Goal: Information Seeking & Learning: Learn about a topic

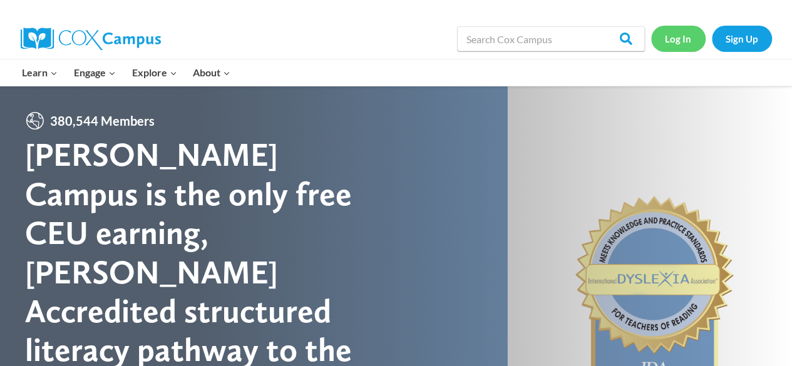
click at [674, 39] on link "Log In" at bounding box center [678, 39] width 54 height 26
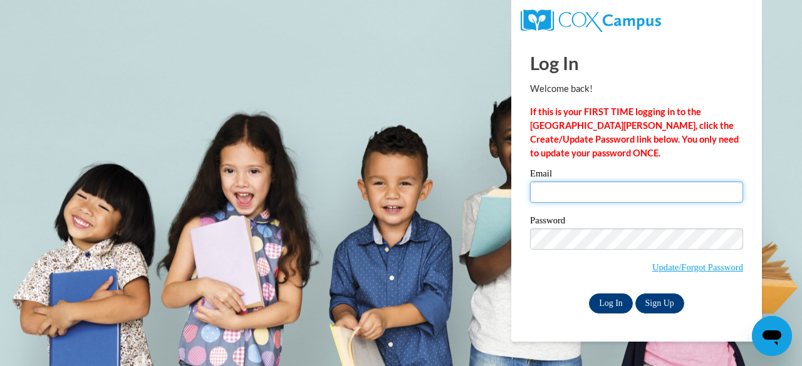
type input "[PERSON_NAME][EMAIL_ADDRESS][PERSON_NAME][DOMAIN_NAME]"
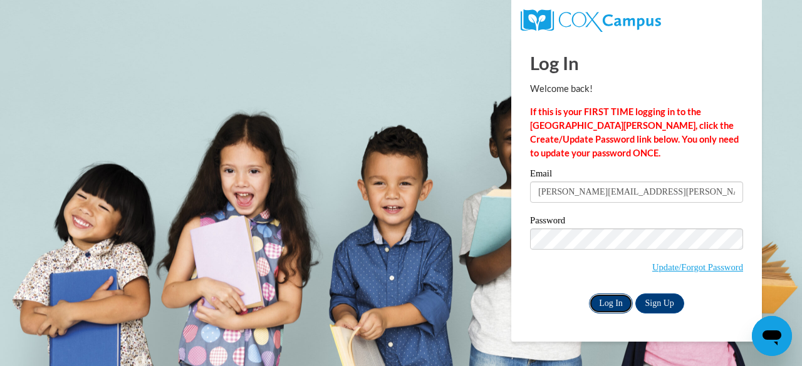
click at [609, 299] on input "Log In" at bounding box center [611, 304] width 44 height 20
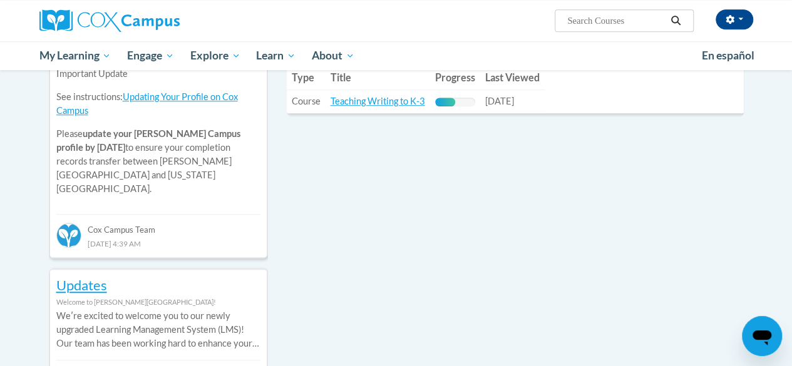
scroll to position [481, 0]
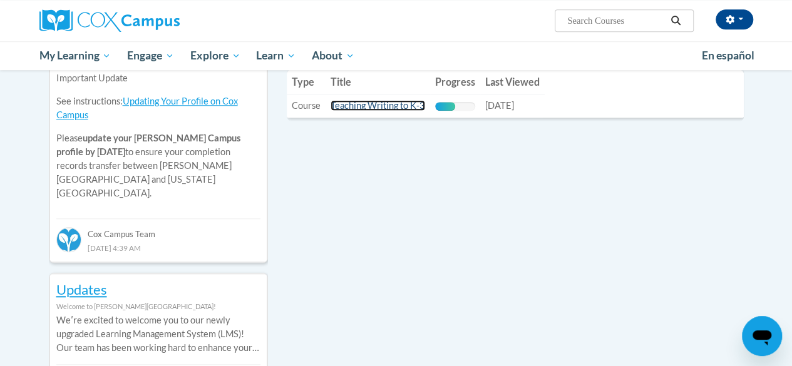
click at [379, 107] on link "Teaching Writing to K-3" at bounding box center [378, 105] width 95 height 11
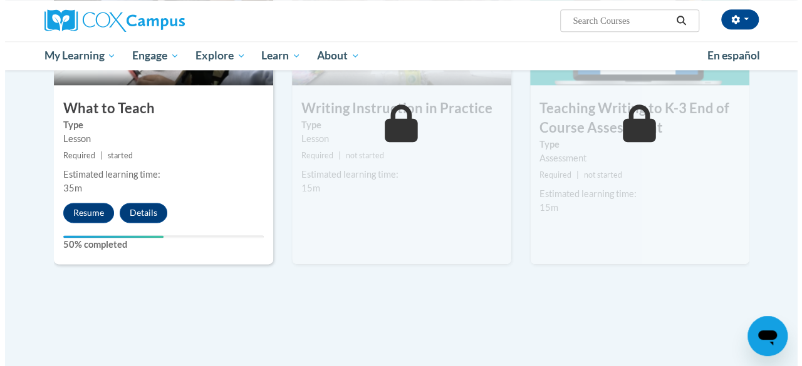
scroll to position [738, 0]
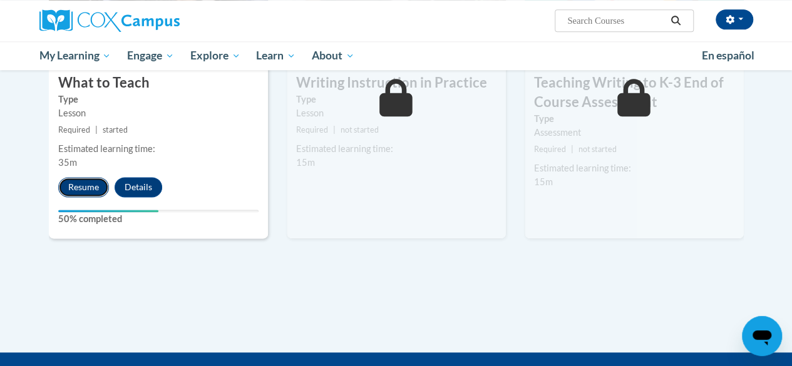
click at [86, 181] on button "Resume" at bounding box center [83, 187] width 51 height 20
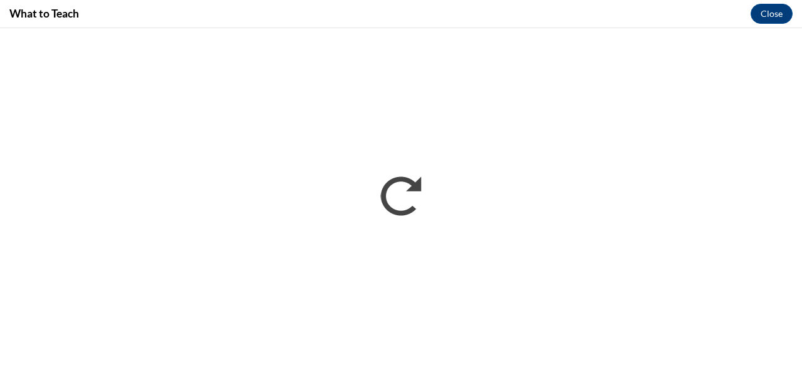
scroll to position [0, 0]
click at [777, 8] on button "Close" at bounding box center [771, 14] width 42 height 20
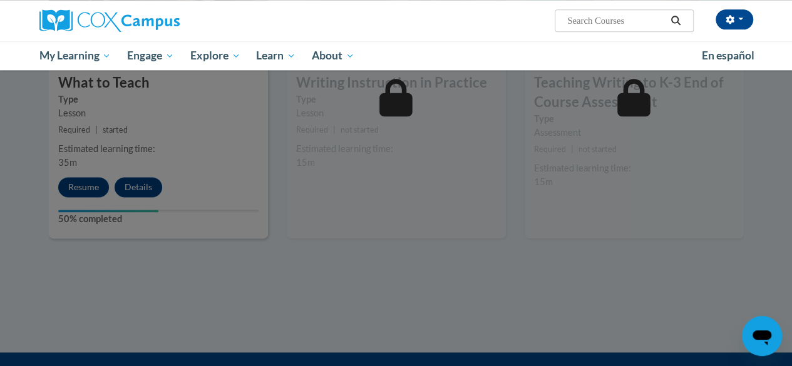
click at [634, 172] on div at bounding box center [396, 183] width 792 height 366
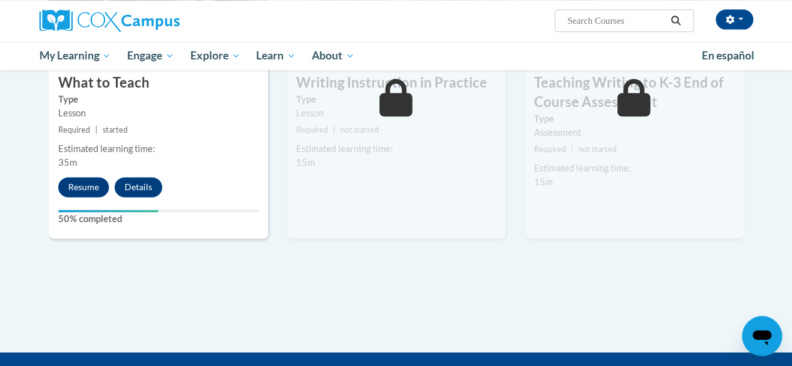
click at [348, 160] on div "Estimated learning time: 15m" at bounding box center [396, 156] width 219 height 28
click at [73, 191] on button "Resume" at bounding box center [83, 187] width 51 height 20
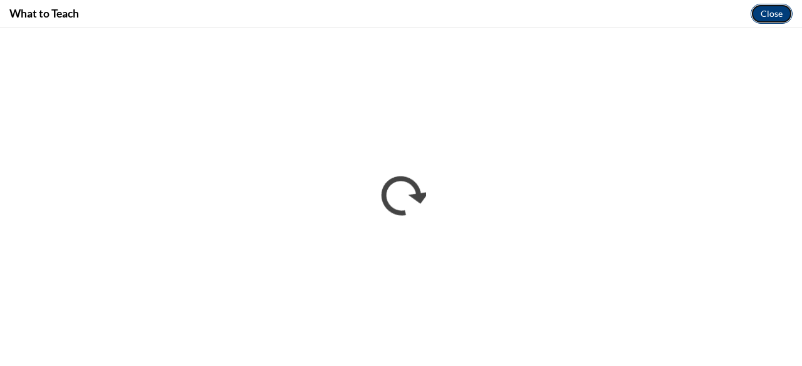
click at [777, 11] on button "Close" at bounding box center [771, 14] width 42 height 20
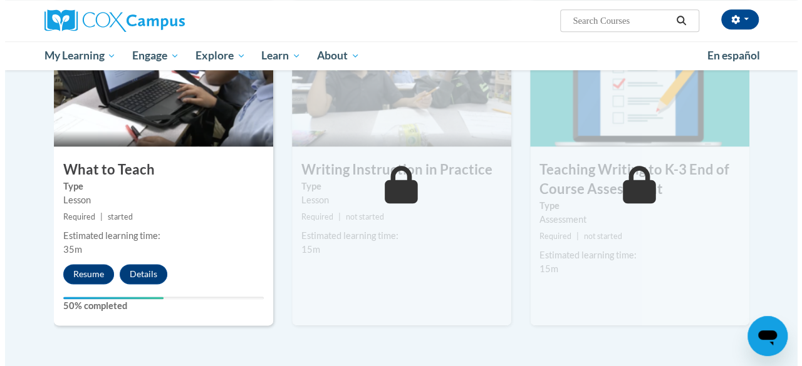
scroll to position [643, 0]
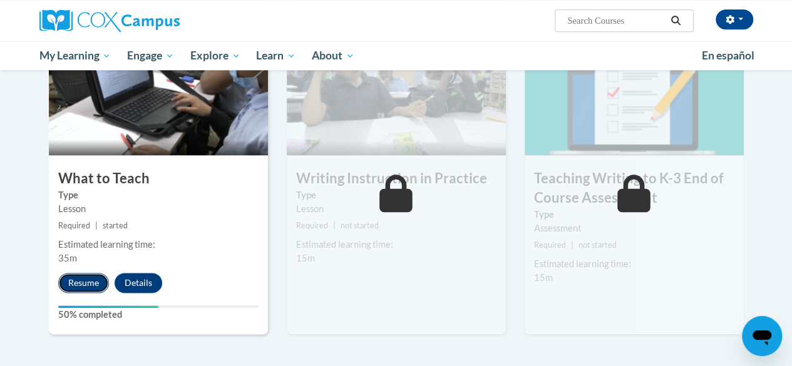
click at [91, 275] on button "Resume" at bounding box center [83, 283] width 51 height 20
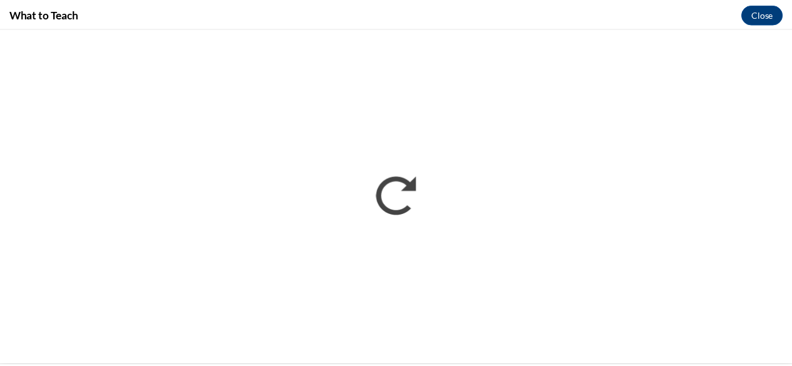
scroll to position [0, 0]
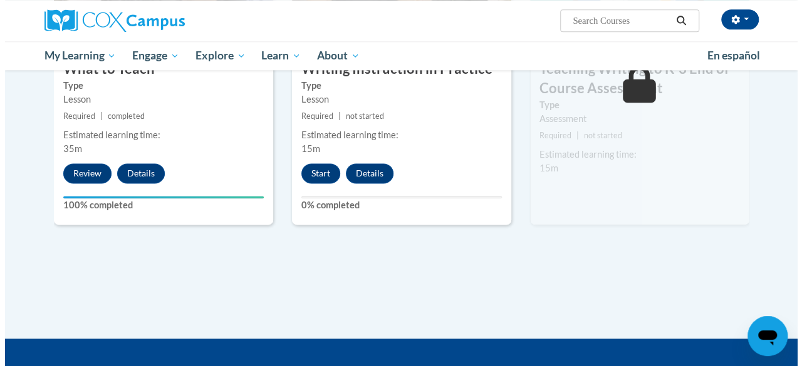
scroll to position [754, 0]
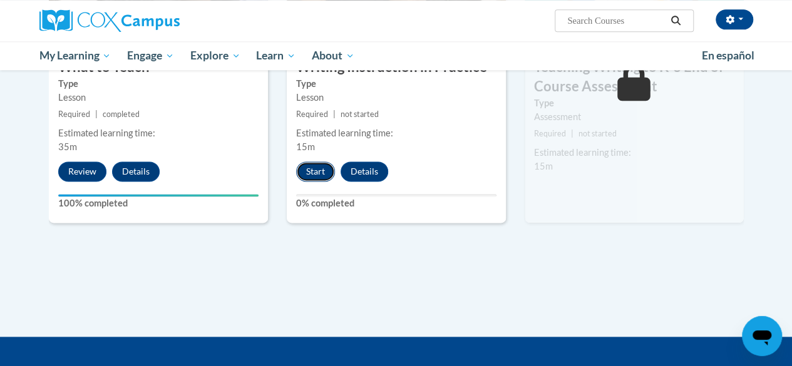
click at [310, 167] on button "Start" at bounding box center [315, 172] width 39 height 20
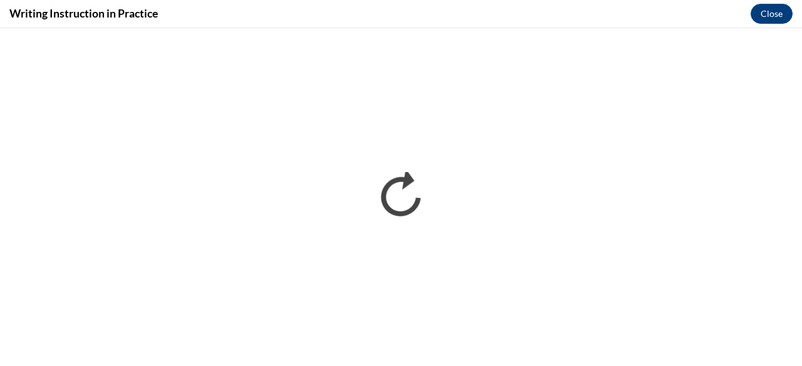
scroll to position [0, 0]
